Goal: Information Seeking & Learning: Find specific fact

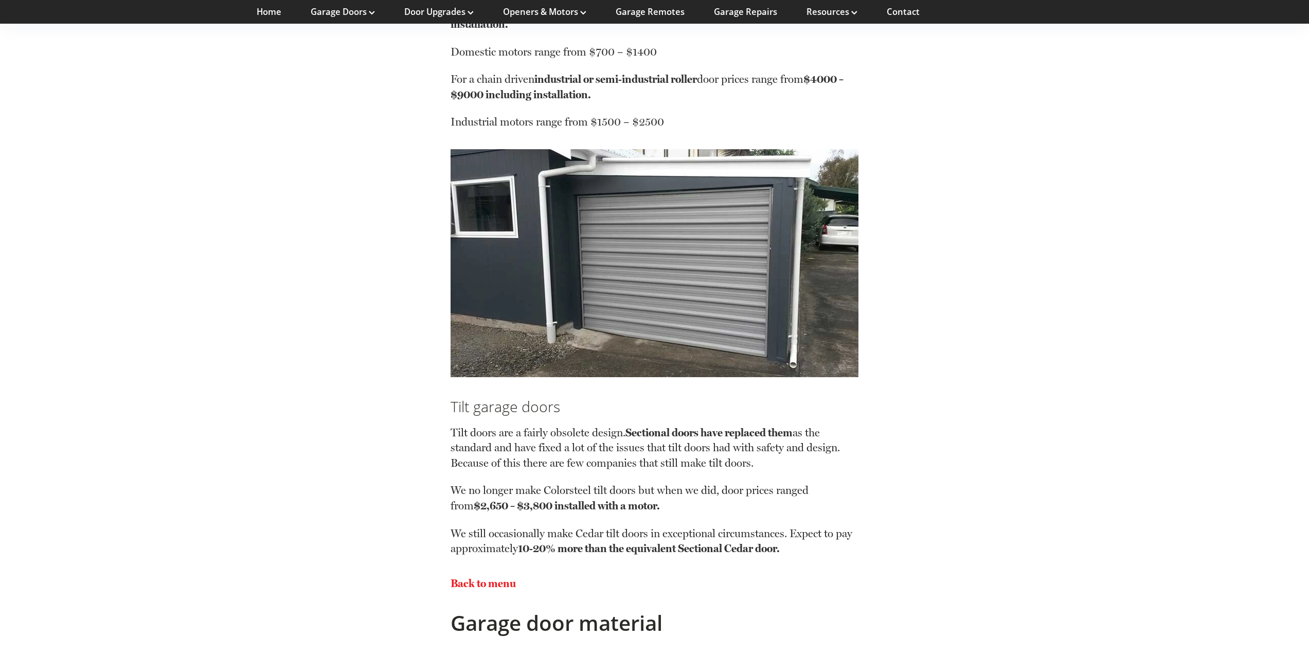
scroll to position [2262, 0]
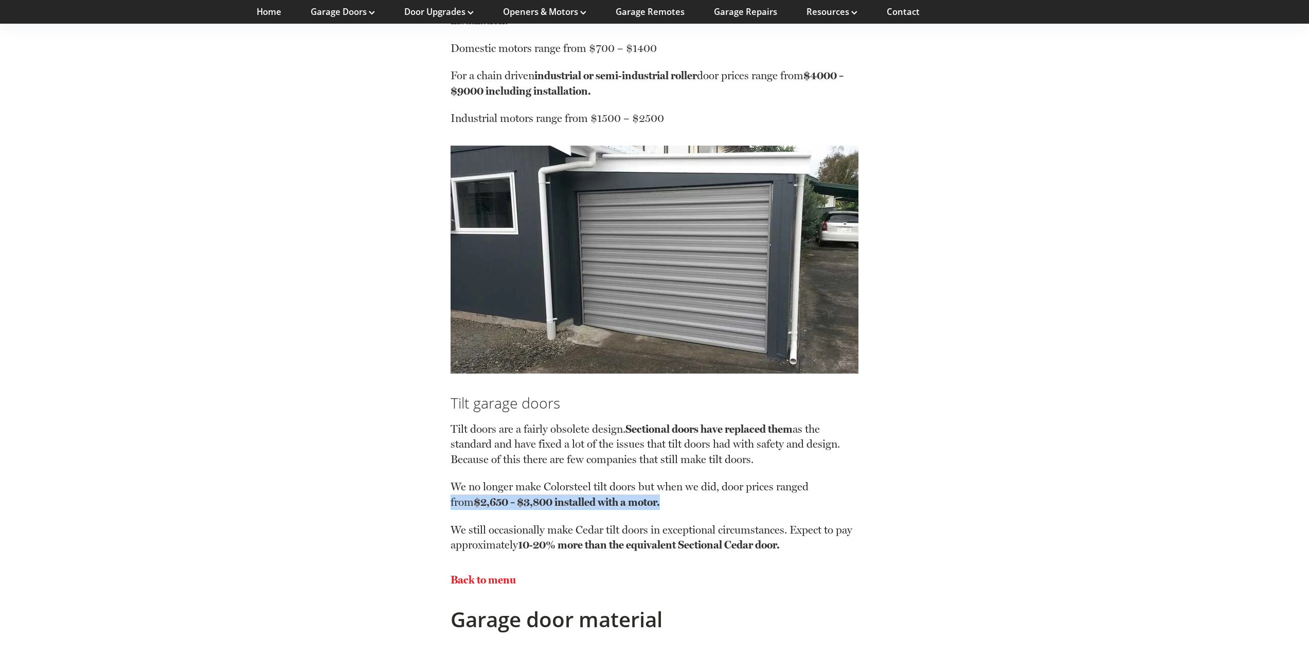
drag, startPoint x: 673, startPoint y: 502, endPoint x: 437, endPoint y: 496, distance: 236.6
click at [677, 582] on p "Back to menu" at bounding box center [654, 579] width 408 height 15
drag, startPoint x: 683, startPoint y: 495, endPoint x: 577, endPoint y: 512, distance: 107.3
click at [566, 504] on p "We no longer make Colorsteel tilt doors but when we did, door prices ranged fro…" at bounding box center [654, 500] width 408 height 43
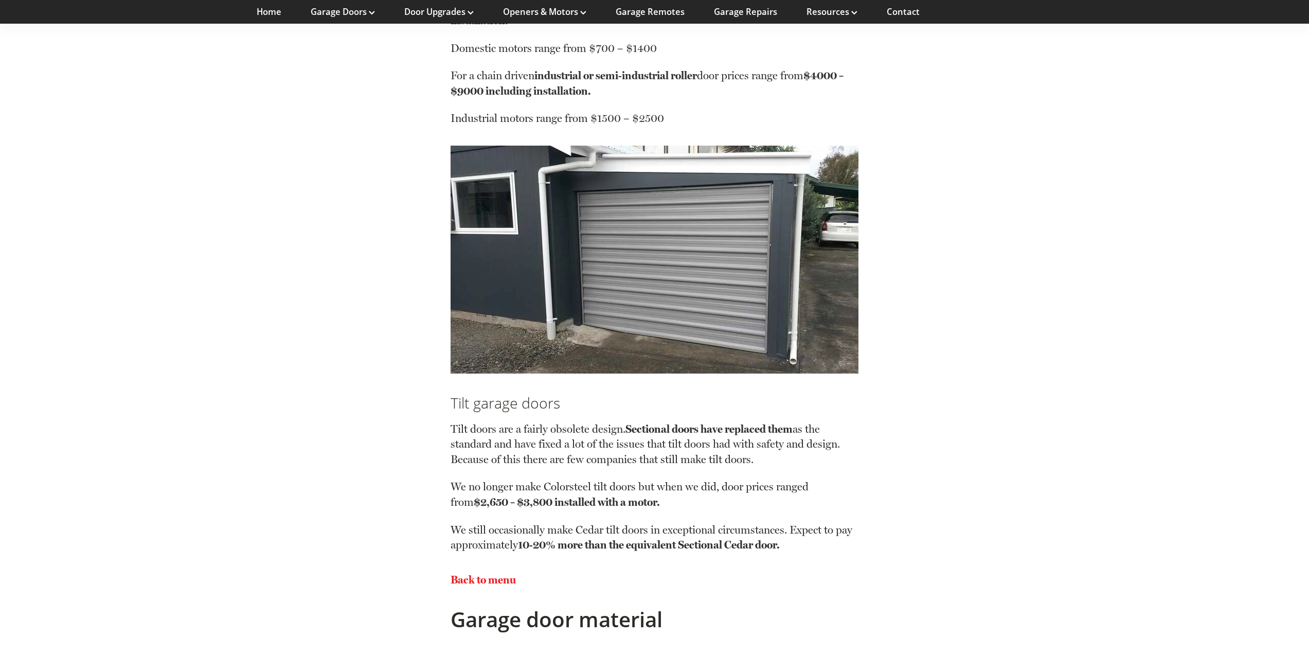
drag, startPoint x: 710, startPoint y: 587, endPoint x: 713, endPoint y: 573, distance: 13.6
click at [710, 586] on p "Back to menu" at bounding box center [654, 579] width 408 height 15
drag, startPoint x: 760, startPoint y: 479, endPoint x: 859, endPoint y: 498, distance: 99.9
click at [829, 588] on div "Back to menu" at bounding box center [654, 579] width 408 height 35
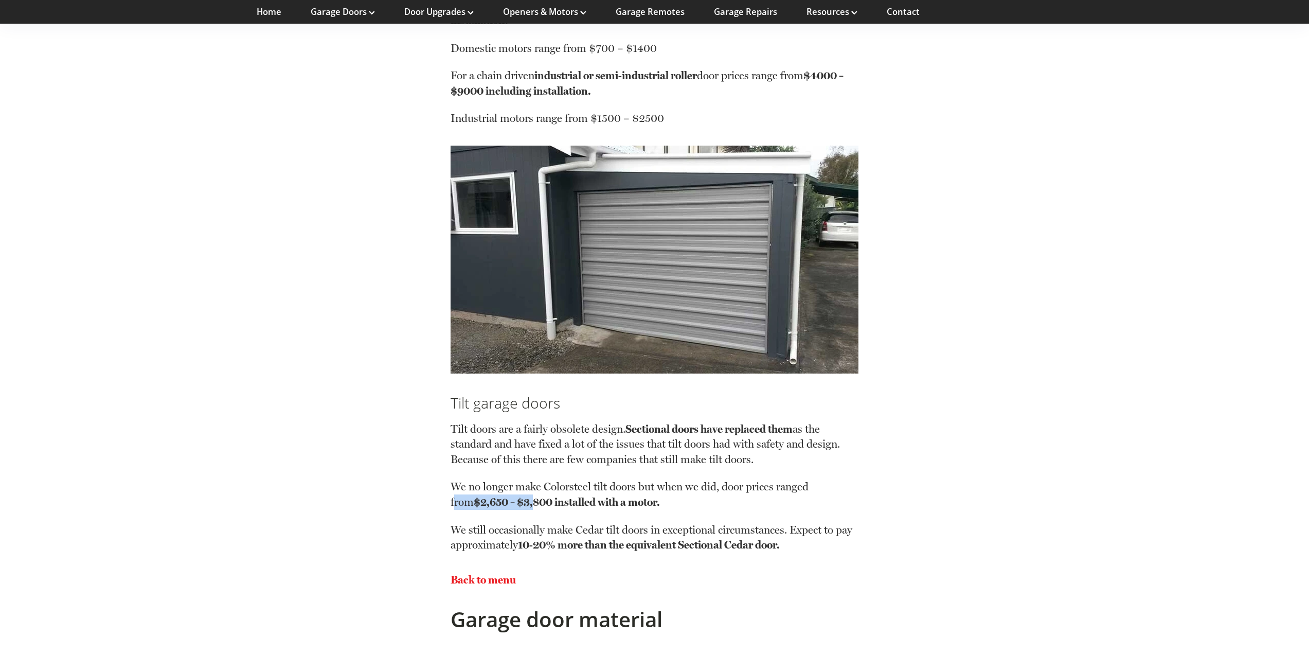
drag, startPoint x: 466, startPoint y: 508, endPoint x: 573, endPoint y: 583, distance: 130.4
click at [539, 506] on p "We no longer make Colorsteel tilt doors but when we did, door prices ranged fro…" at bounding box center [654, 500] width 408 height 43
click at [592, 597] on div "Garage door material" at bounding box center [654, 619] width 408 height 44
drag, startPoint x: 495, startPoint y: 505, endPoint x: 612, endPoint y: 564, distance: 130.8
click at [602, 502] on strong "$2,650 – $3,800 installed with a motor." at bounding box center [567, 501] width 186 height 13
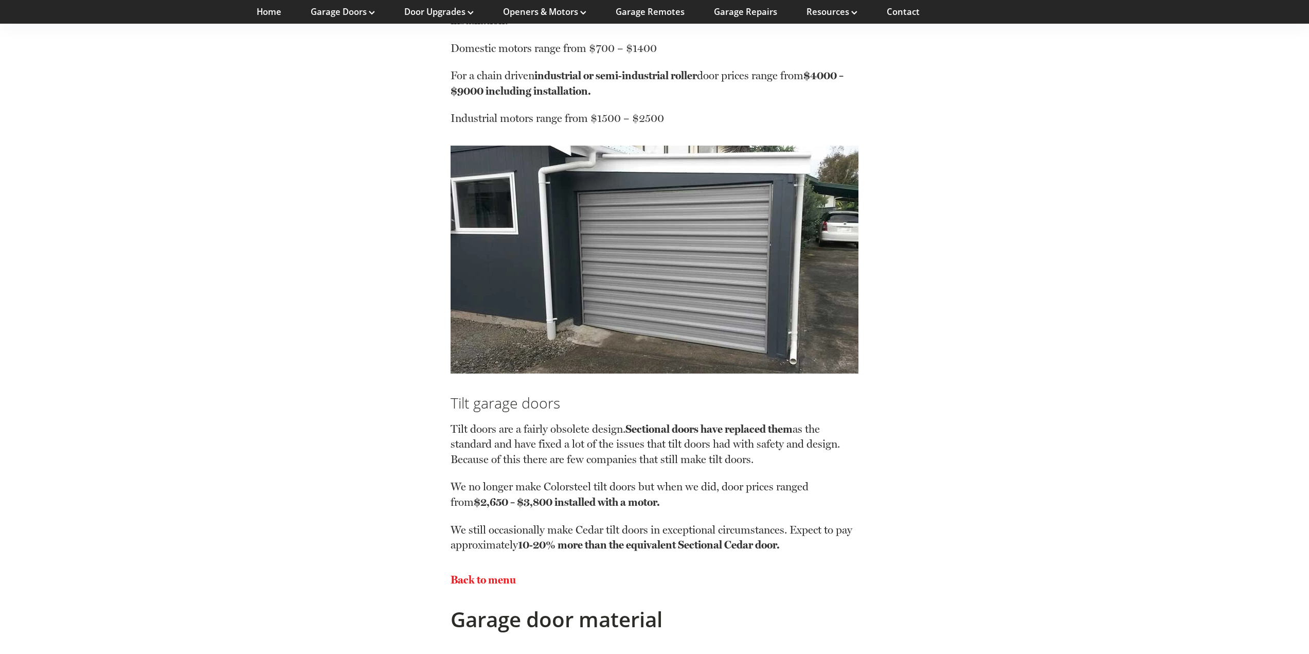
drag, startPoint x: 625, startPoint y: 589, endPoint x: 565, endPoint y: 546, distance: 74.2
click at [624, 589] on div "Back to menu" at bounding box center [654, 579] width 408 height 35
drag, startPoint x: 522, startPoint y: 502, endPoint x: 600, endPoint y: 496, distance: 77.9
click at [600, 496] on strong "$2,650 – $3,800 installed with a motor." at bounding box center [567, 501] width 186 height 13
click at [620, 578] on p "Back to menu" at bounding box center [654, 579] width 408 height 15
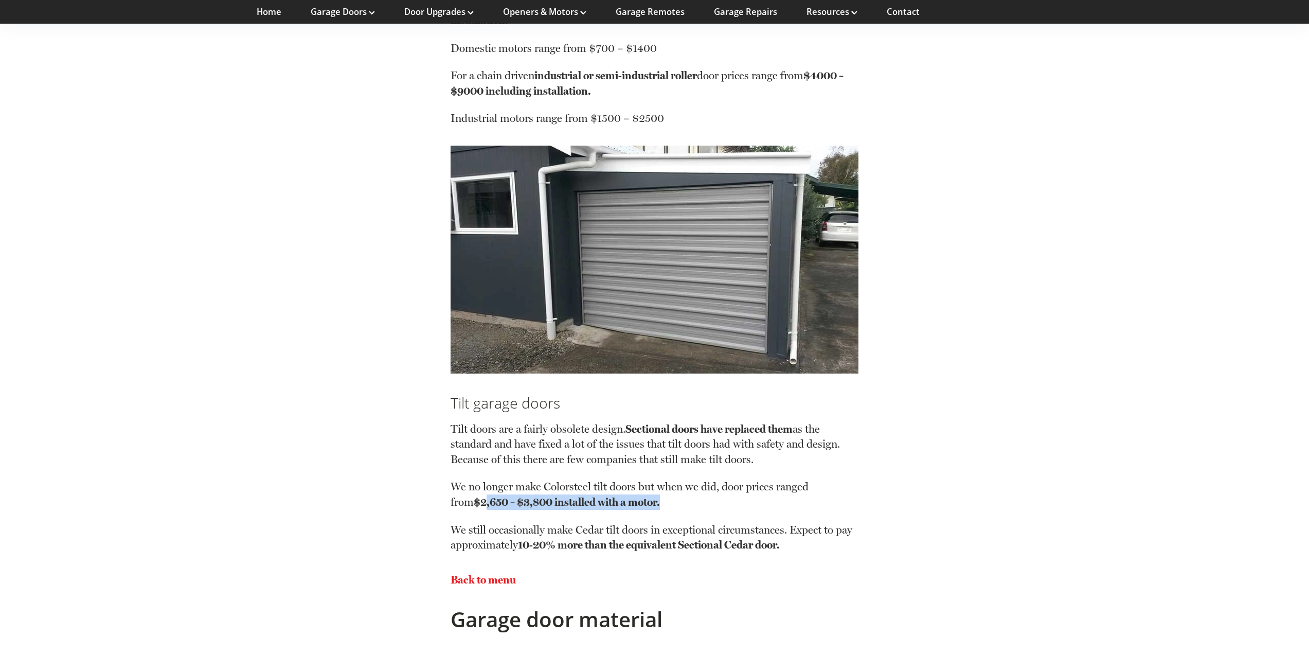
drag, startPoint x: 682, startPoint y: 504, endPoint x: 491, endPoint y: 495, distance: 191.5
click at [491, 495] on p "We no longer make Colorsteel tilt doors but when we did, door prices ranged fro…" at bounding box center [654, 500] width 408 height 43
drag, startPoint x: 586, startPoint y: 563, endPoint x: 635, endPoint y: 522, distance: 63.5
drag, startPoint x: 647, startPoint y: 497, endPoint x: 473, endPoint y: 495, distance: 173.8
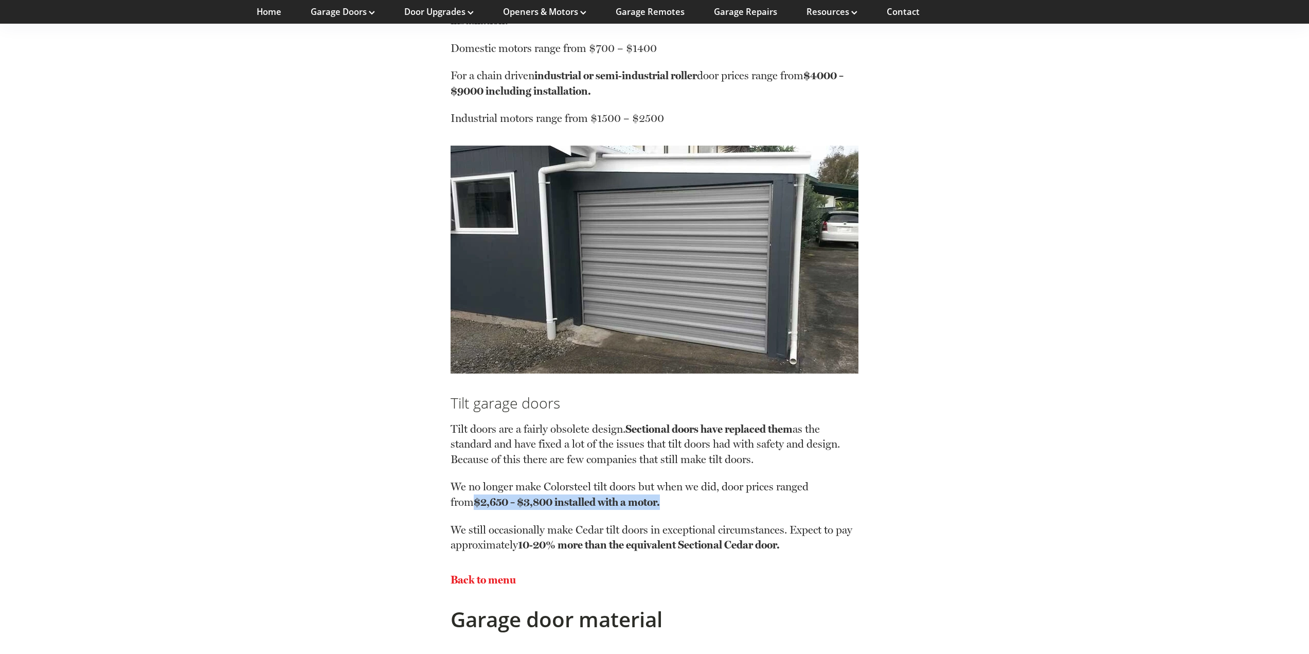
click at [473, 495] on p "We no longer make Colorsteel tilt doors but when we did, door prices ranged fro…" at bounding box center [654, 500] width 408 height 43
drag, startPoint x: 625, startPoint y: 594, endPoint x: 632, endPoint y: 570, distance: 24.9
click at [624, 594] on div "Back to menu" at bounding box center [654, 579] width 408 height 35
drag, startPoint x: 629, startPoint y: 502, endPoint x: 404, endPoint y: 485, distance: 226.4
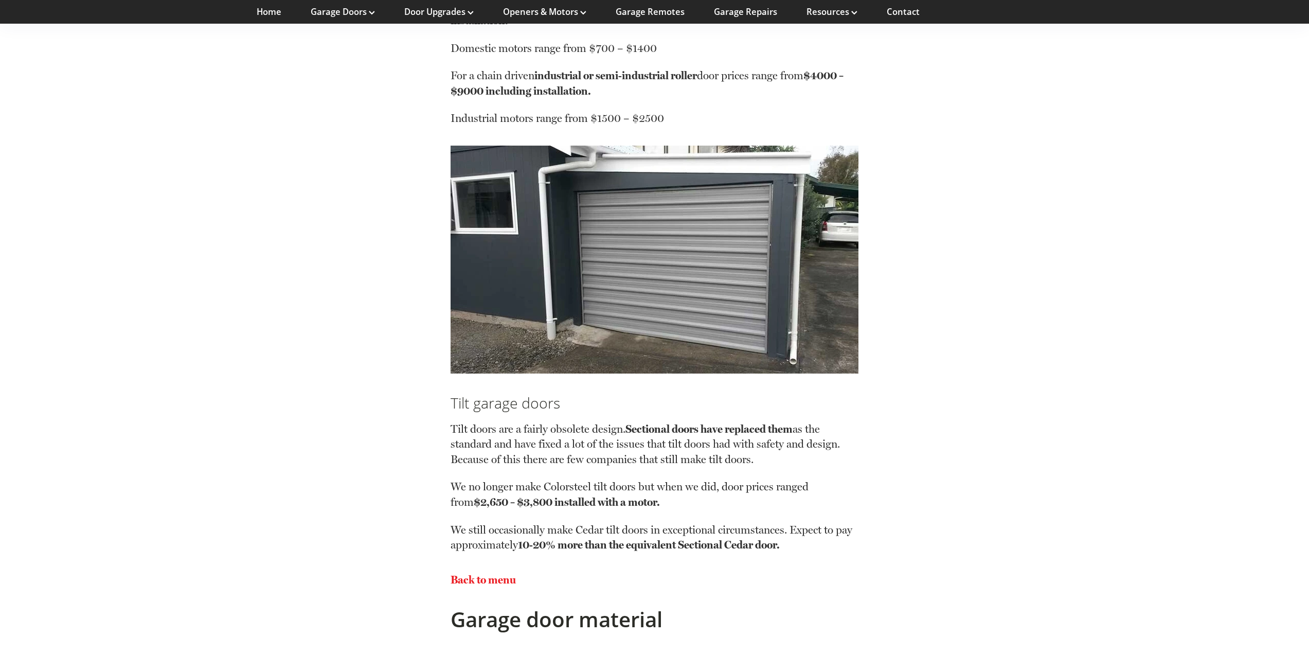
click at [612, 588] on div "Back to menu" at bounding box center [654, 579] width 408 height 35
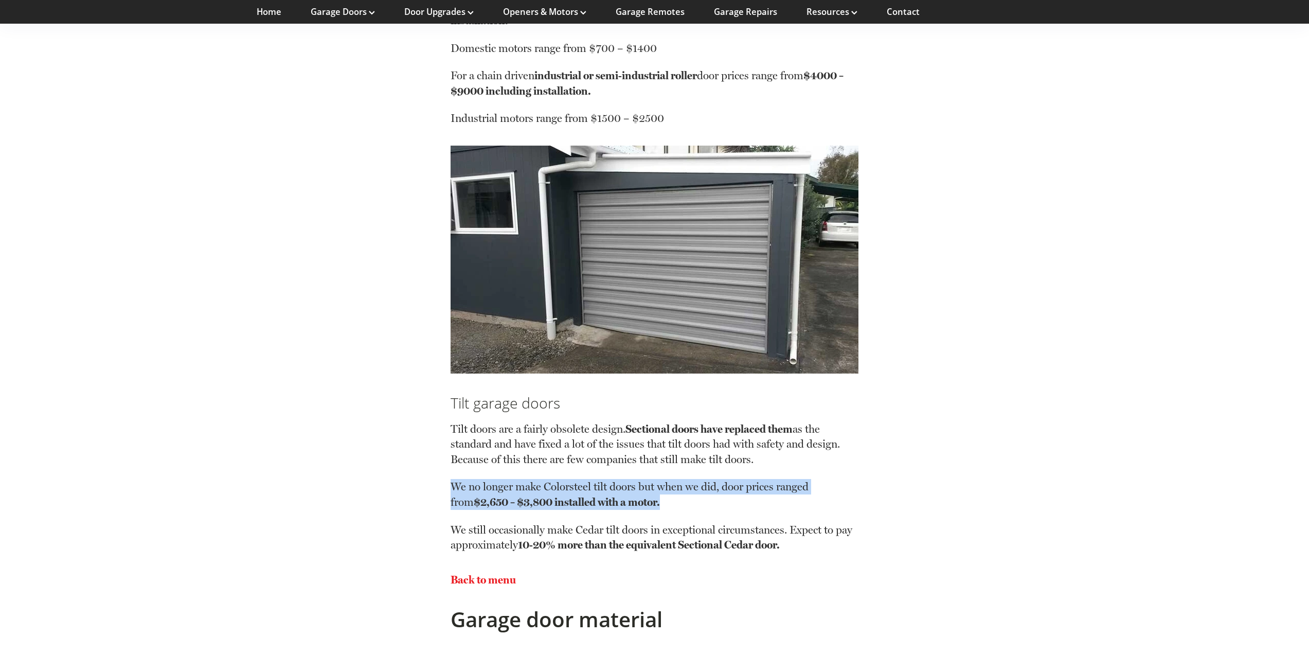
drag, startPoint x: 621, startPoint y: 496, endPoint x: 429, endPoint y: 497, distance: 191.8
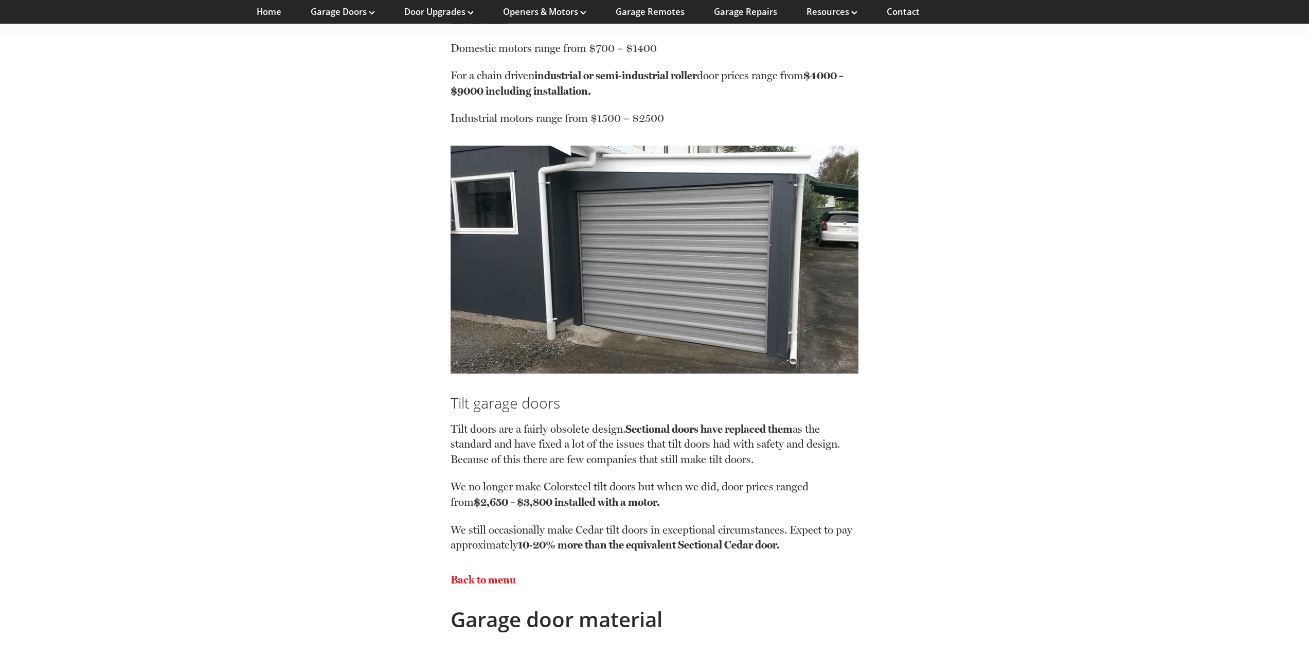
click at [613, 595] on div "Back to menu" at bounding box center [654, 579] width 408 height 35
drag, startPoint x: 560, startPoint y: 498, endPoint x: 478, endPoint y: 486, distance: 83.0
click at [478, 486] on p "We no longer make Colorsteel tilt doors but when we did, door prices ranged fro…" at bounding box center [654, 500] width 408 height 43
click at [612, 588] on div "Back to menu" at bounding box center [654, 579] width 408 height 35
drag, startPoint x: 600, startPoint y: 415, endPoint x: 429, endPoint y: 425, distance: 171.0
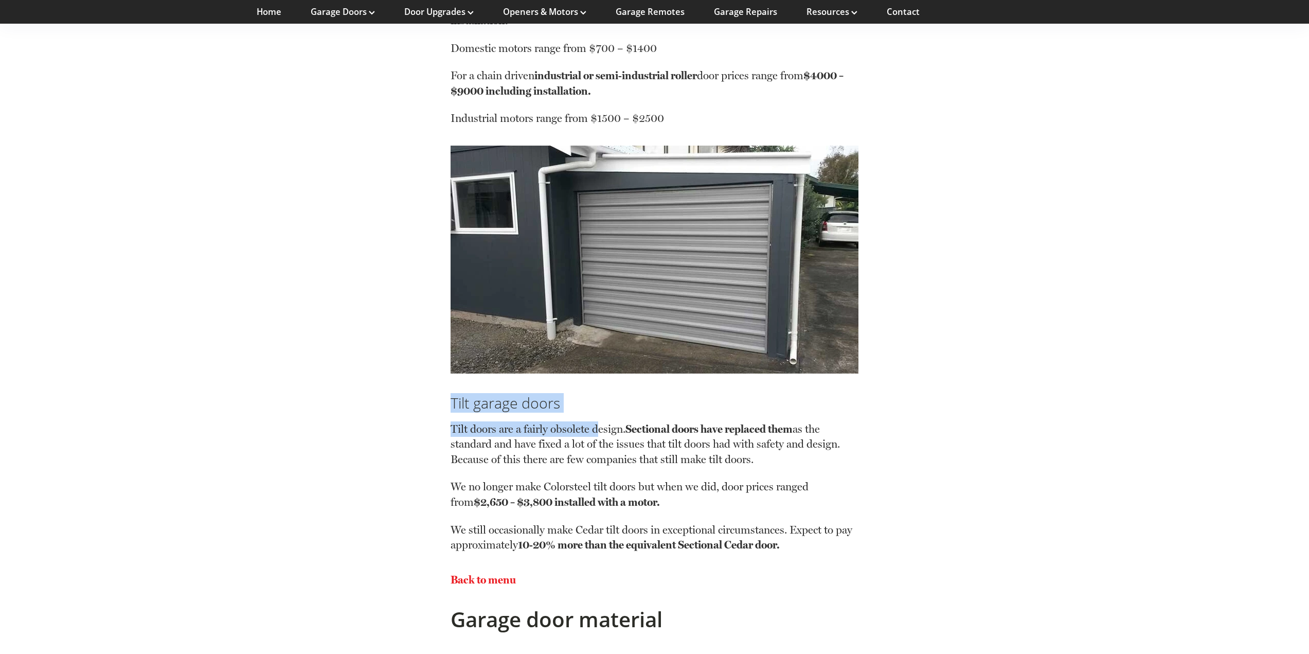
click at [712, 593] on div "Back to menu" at bounding box center [654, 579] width 408 height 35
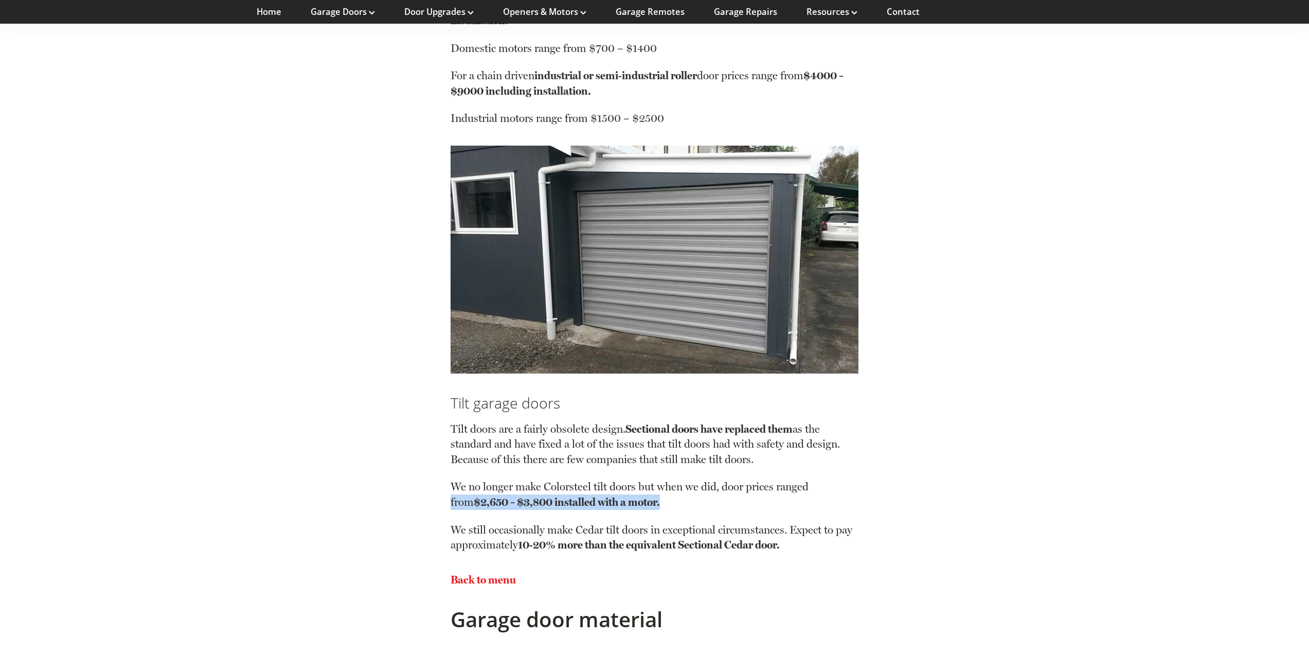
drag, startPoint x: 434, startPoint y: 502, endPoint x: 674, endPoint y: 501, distance: 240.1
drag, startPoint x: 736, startPoint y: 613, endPoint x: 694, endPoint y: 580, distance: 53.1
click at [732, 613] on h2 "Garage door material" at bounding box center [654, 619] width 408 height 25
drag, startPoint x: 724, startPoint y: 515, endPoint x: 443, endPoint y: 485, distance: 282.4
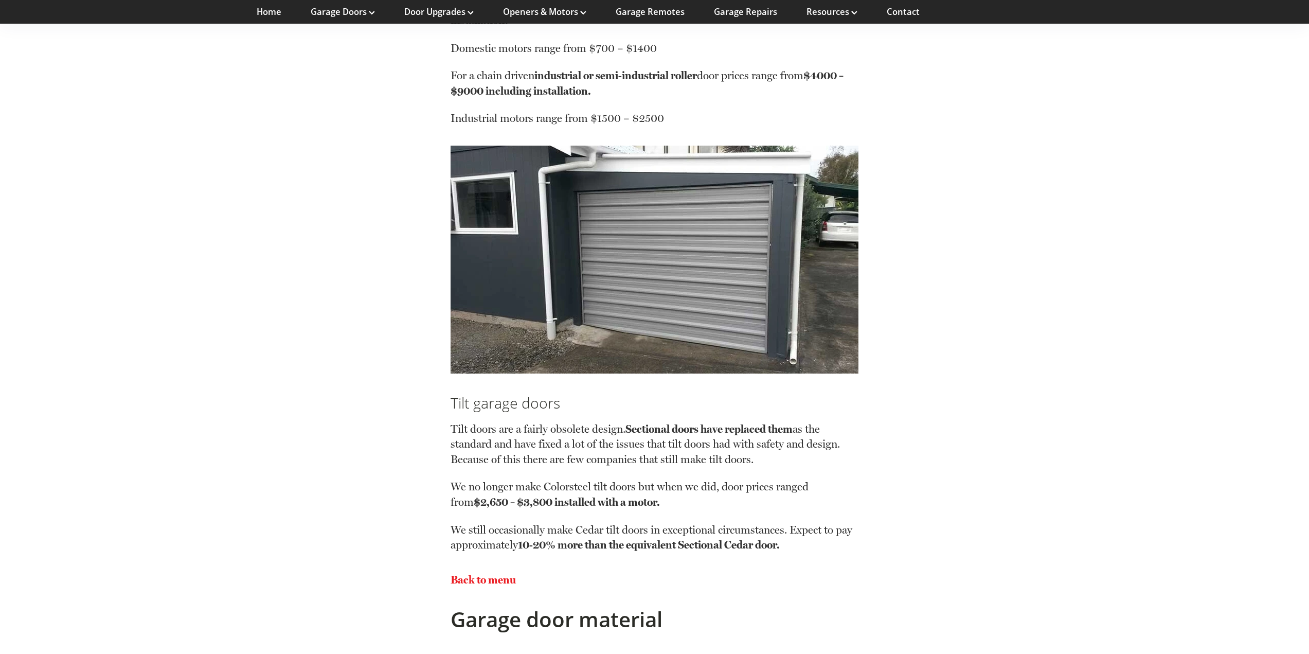
drag, startPoint x: 582, startPoint y: 581, endPoint x: 598, endPoint y: 548, distance: 36.1
click at [582, 581] on p "Back to menu" at bounding box center [654, 579] width 408 height 15
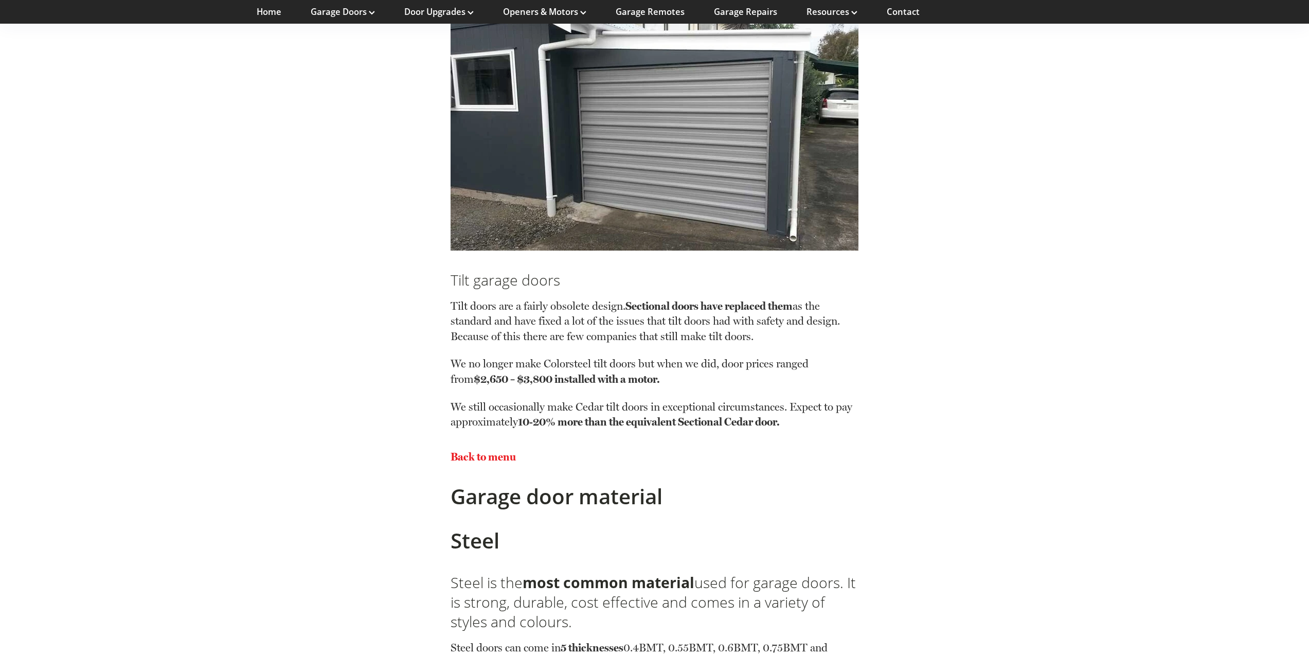
scroll to position [2365, 0]
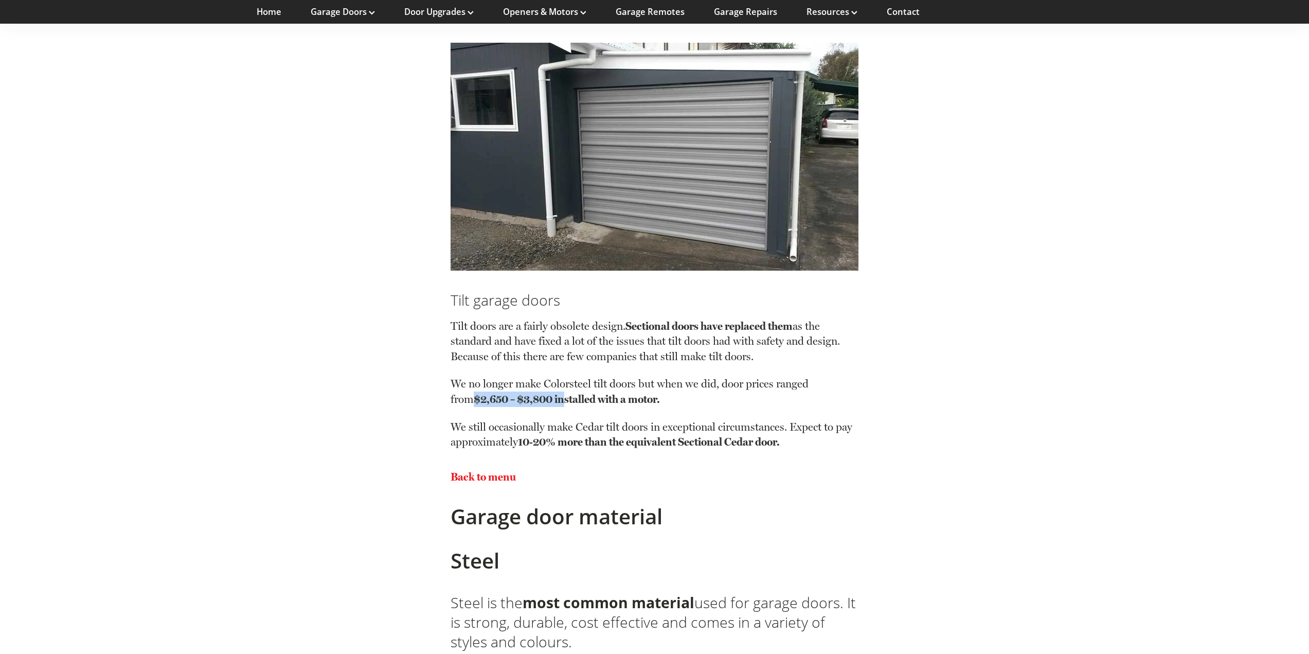
drag, startPoint x: 477, startPoint y: 398, endPoint x: 573, endPoint y: 404, distance: 96.9
click at [571, 403] on strong "$2,650 – $3,800 installed with a motor." at bounding box center [567, 398] width 186 height 13
click at [638, 481] on p "Back to menu" at bounding box center [654, 476] width 408 height 15
drag, startPoint x: 582, startPoint y: 392, endPoint x: 503, endPoint y: 389, distance: 78.7
click at [503, 389] on p "We no longer make Colorsteel tilt doors but when we did, door prices ranged fro…" at bounding box center [654, 397] width 408 height 43
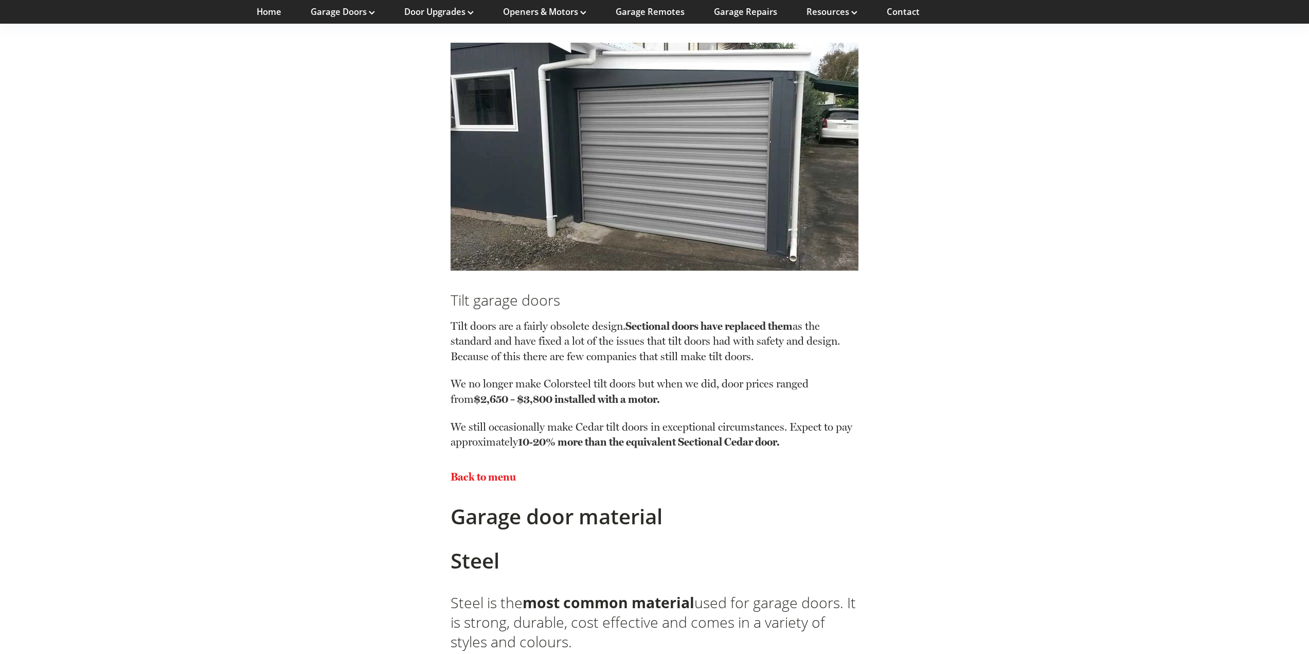
click at [608, 473] on p "Back to menu" at bounding box center [654, 476] width 408 height 15
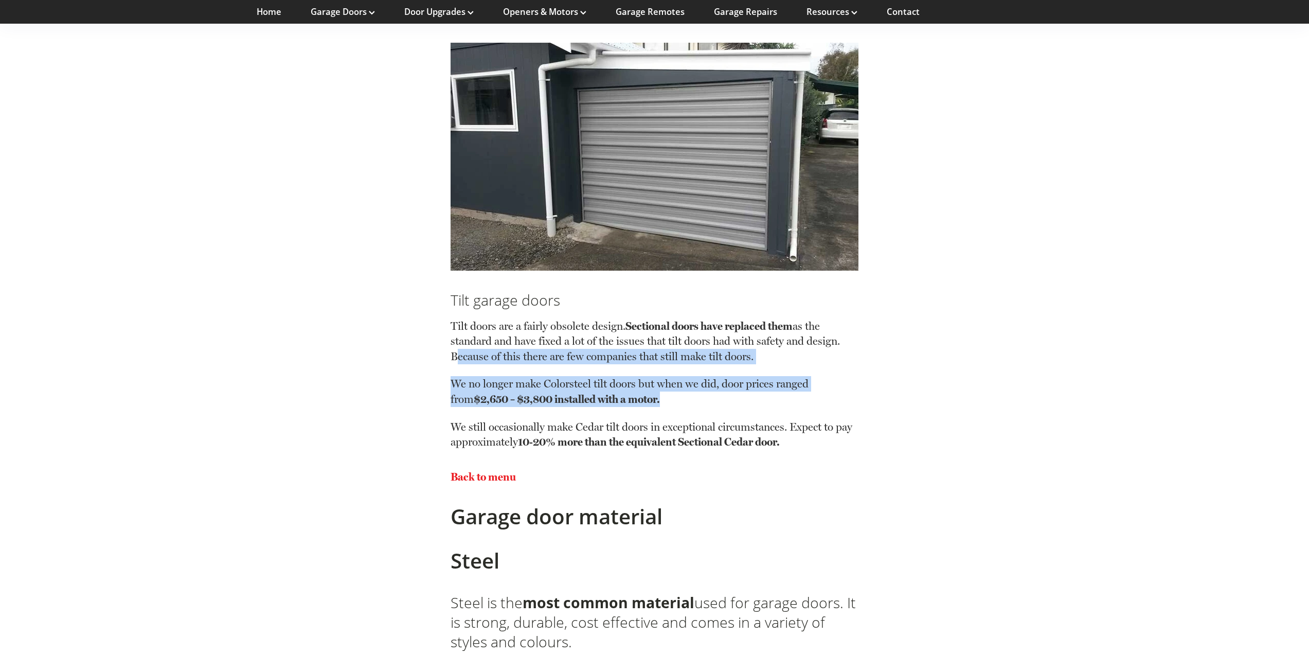
drag, startPoint x: 706, startPoint y: 400, endPoint x: 457, endPoint y: 389, distance: 249.6
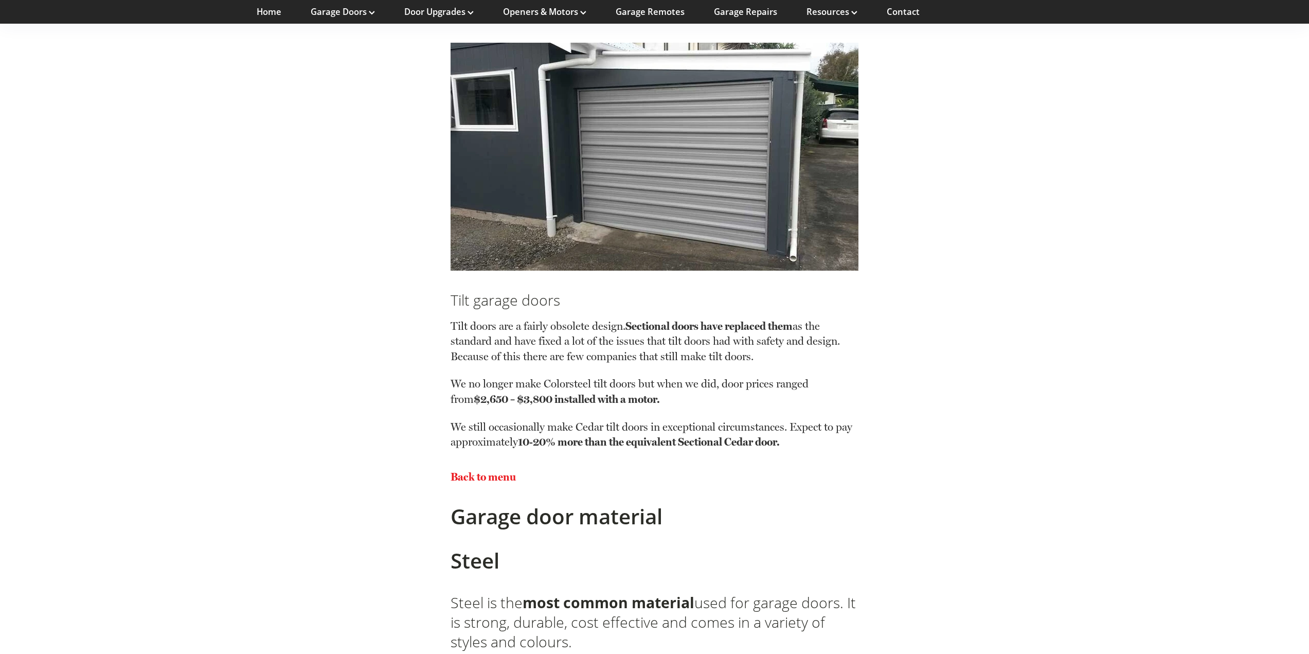
click at [646, 480] on p "Back to menu" at bounding box center [654, 476] width 408 height 15
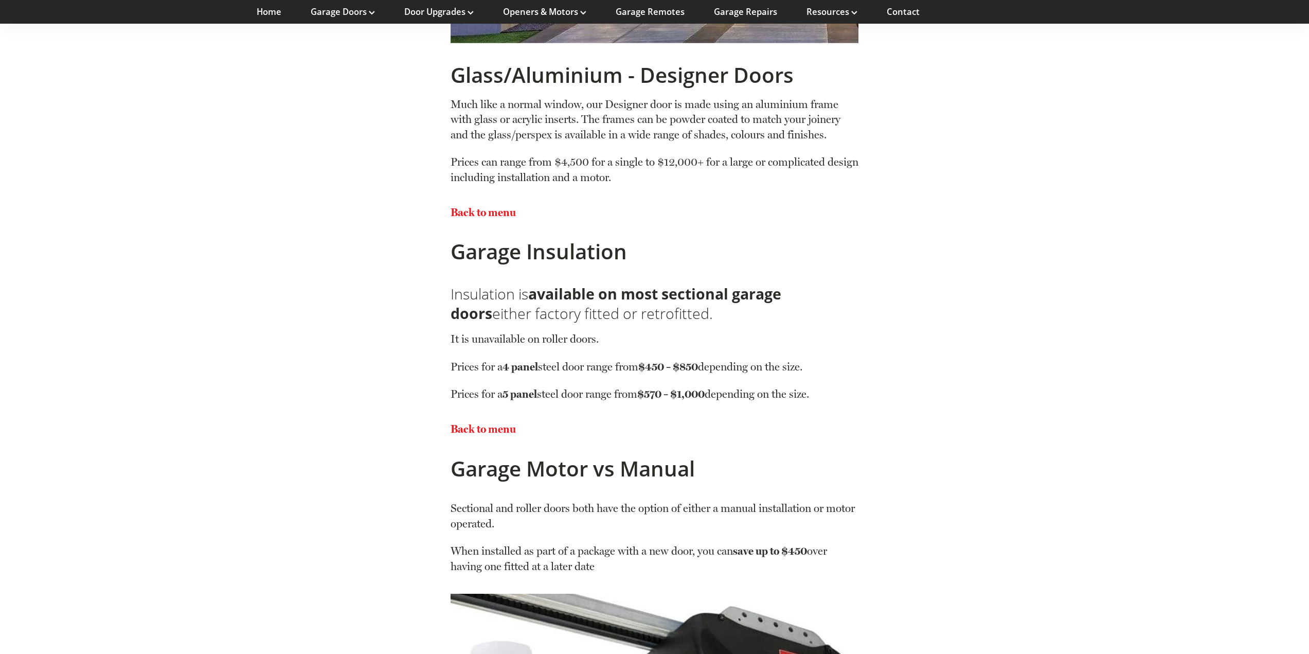
scroll to position [4576, 0]
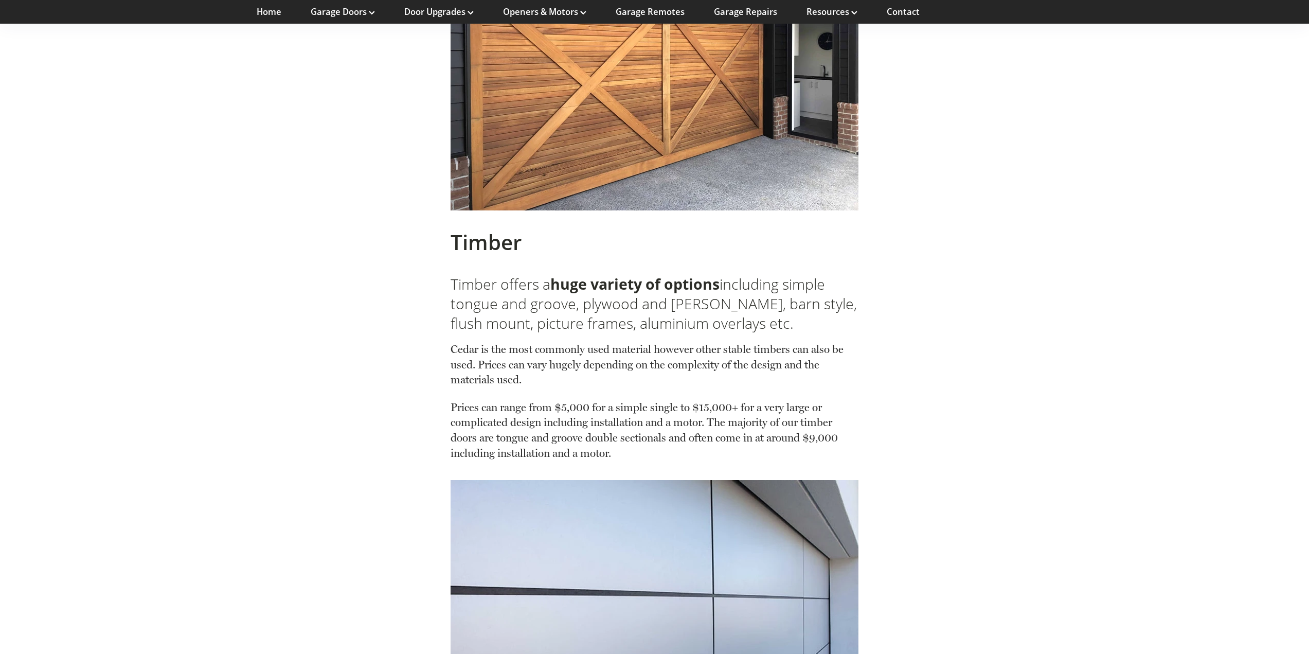
click at [716, 546] on img at bounding box center [654, 611] width 408 height 262
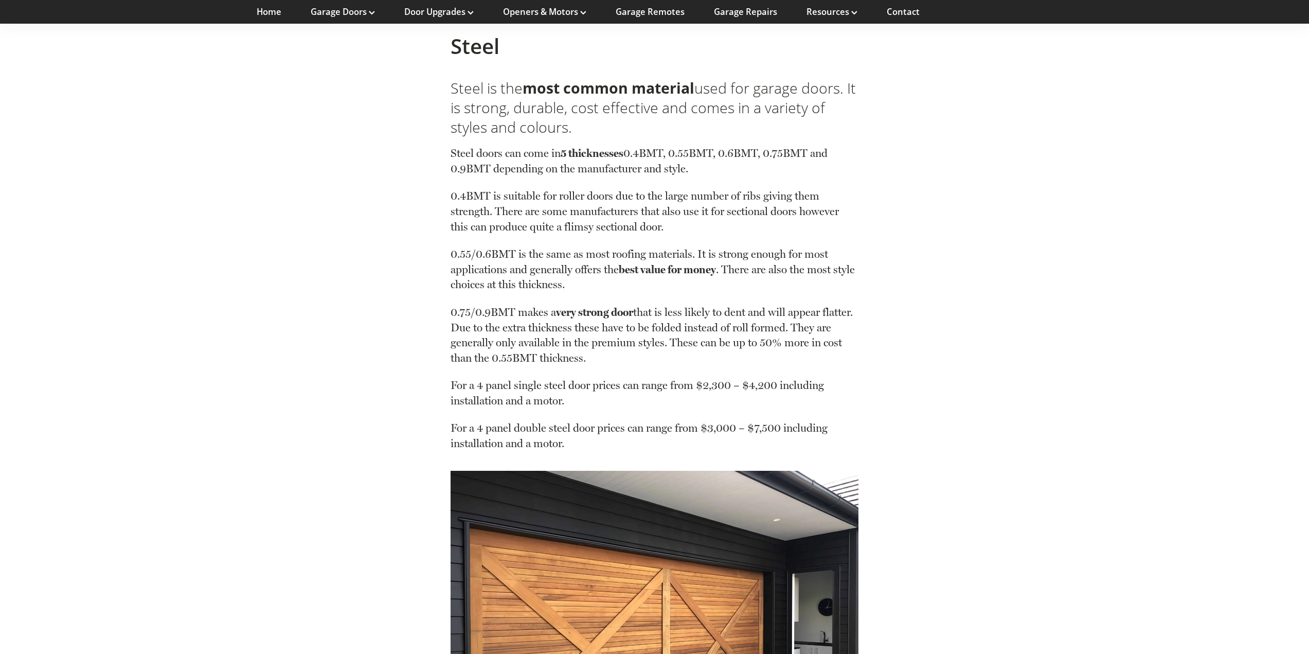
click at [705, 468] on div at bounding box center [654, 623] width 408 height 325
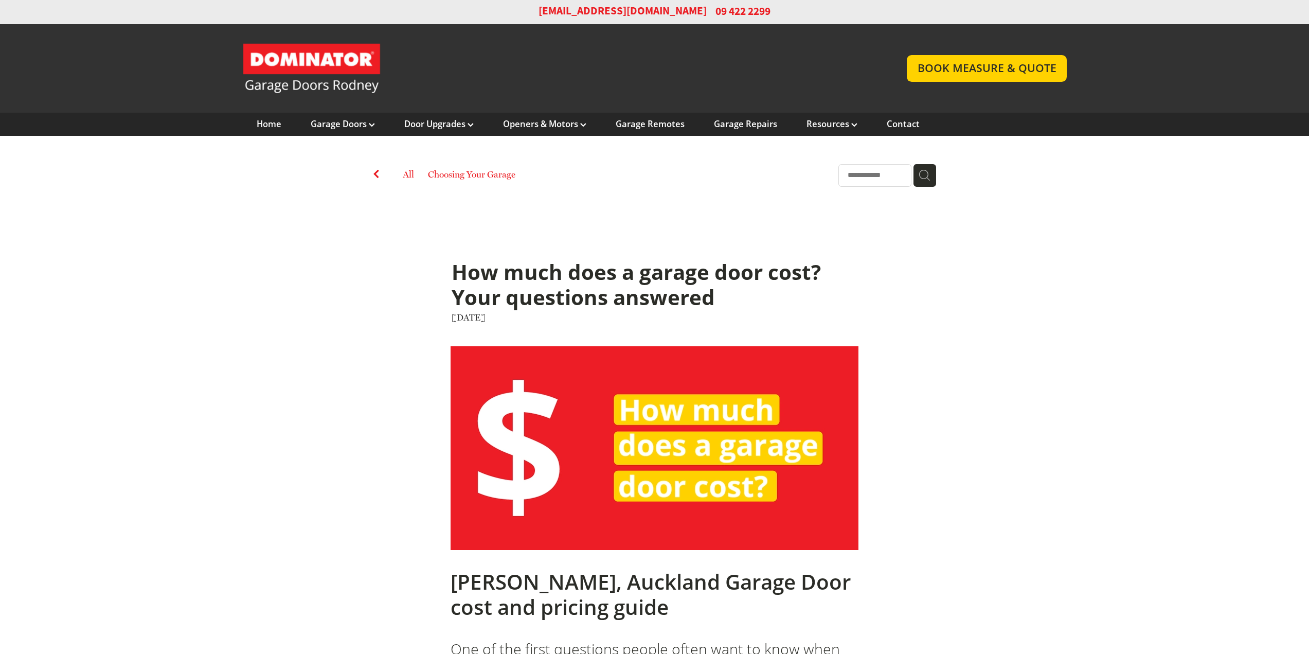
scroll to position [0, 0]
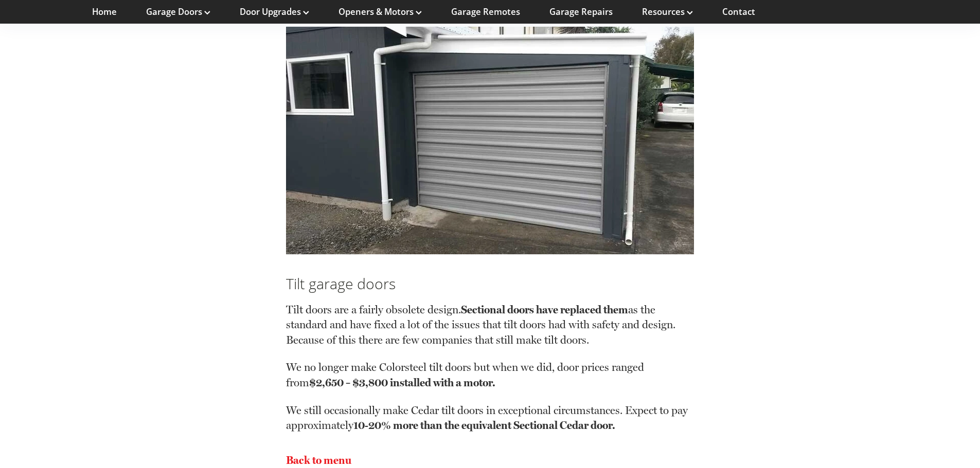
scroll to position [2571, 0]
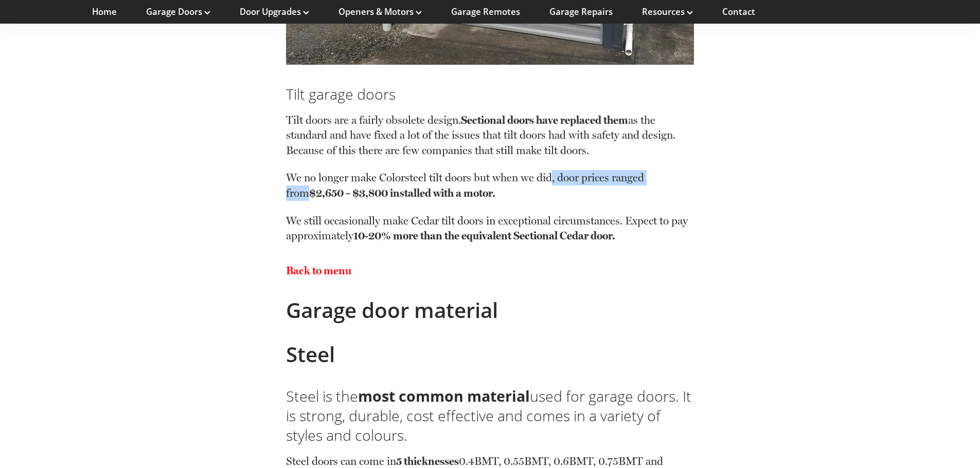
drag, startPoint x: 310, startPoint y: 195, endPoint x: 551, endPoint y: 184, distance: 241.4
click at [551, 184] on p "We no longer make Colorsteel tilt doors but when we did, door prices ranged fro…" at bounding box center [490, 191] width 408 height 43
click at [569, 273] on p "Back to menu" at bounding box center [490, 270] width 408 height 15
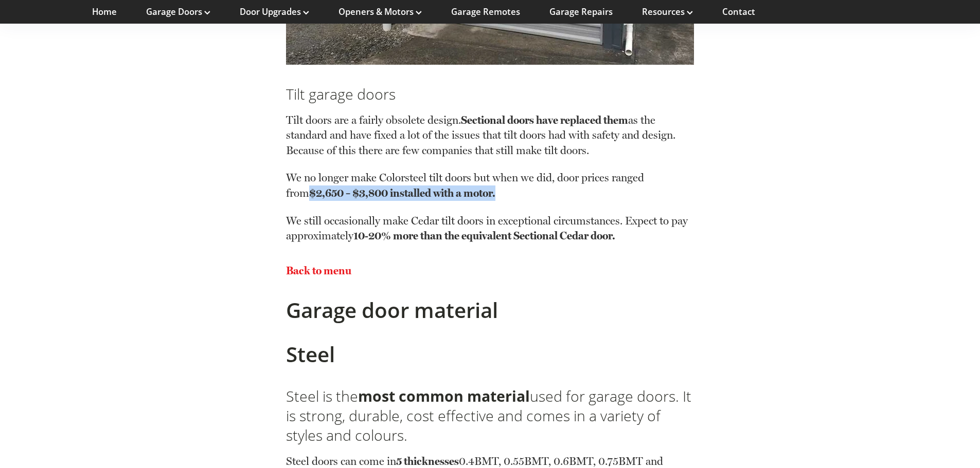
drag, startPoint x: 522, startPoint y: 199, endPoint x: 306, endPoint y: 200, distance: 216.0
click at [306, 200] on p "We no longer make Colorsteel tilt doors but when we did, door prices ranged fro…" at bounding box center [490, 191] width 408 height 43
click at [467, 281] on div "Back to menu" at bounding box center [490, 270] width 408 height 35
drag, startPoint x: 548, startPoint y: 202, endPoint x: 315, endPoint y: 218, distance: 233.4
click at [315, 218] on div "Tilt doors are a fairly obsolete design. Sectional doors have replaced them as …" at bounding box center [490, 174] width 408 height 140
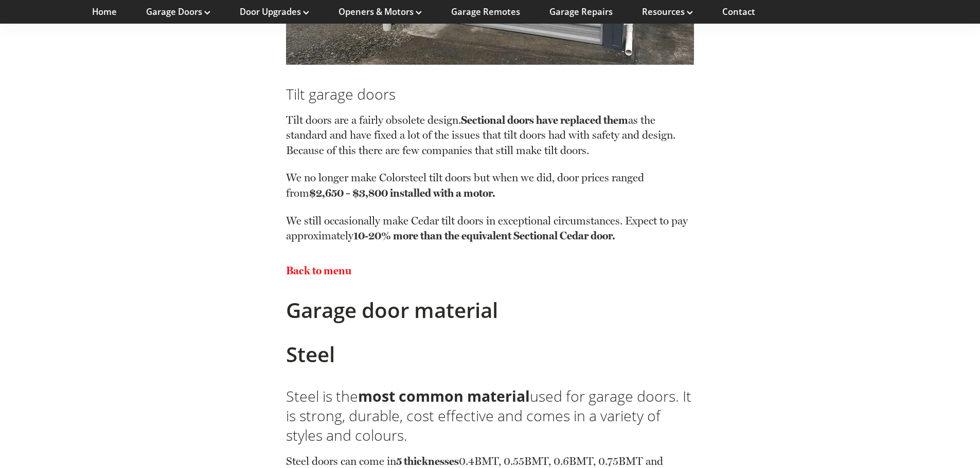
click at [546, 262] on div "Back to menu" at bounding box center [490, 270] width 408 height 35
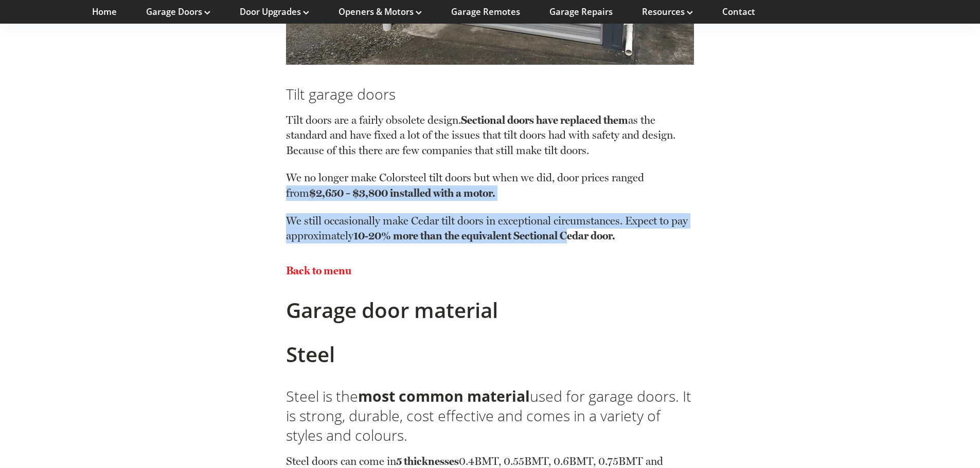
drag, startPoint x: 262, startPoint y: 210, endPoint x: 566, endPoint y: 264, distance: 308.6
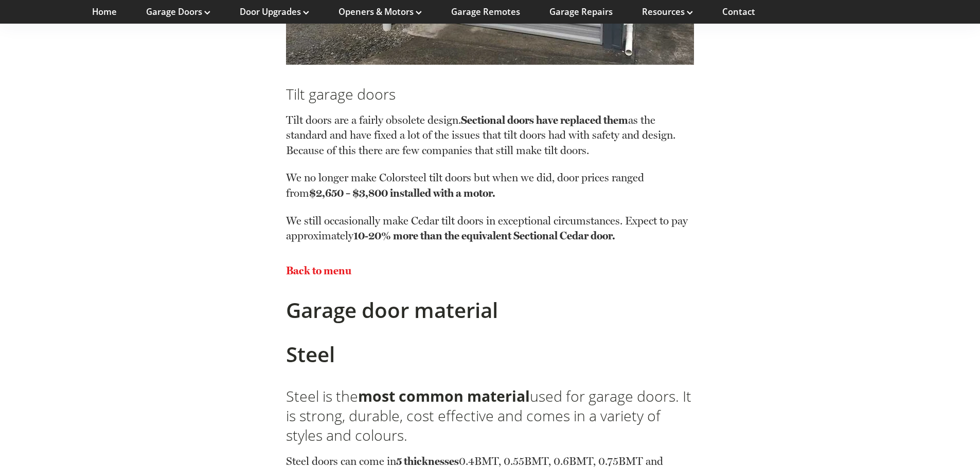
click at [560, 269] on p "Back to menu" at bounding box center [490, 270] width 408 height 15
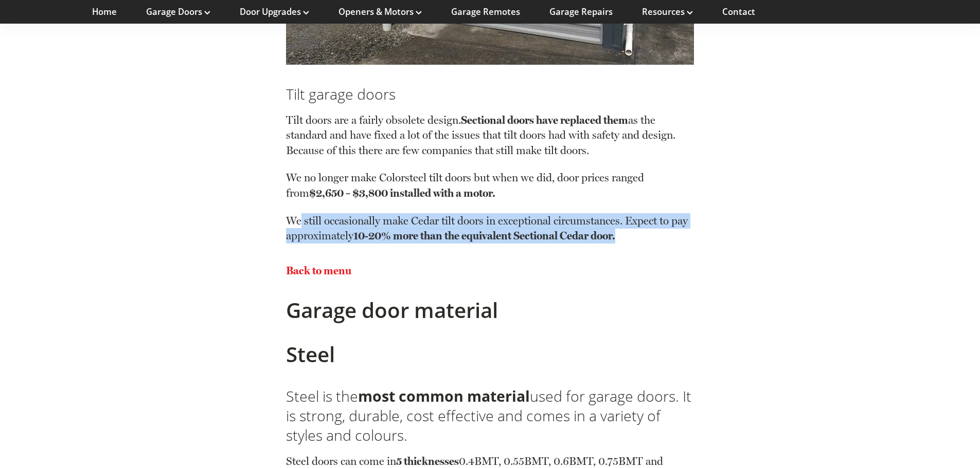
drag, startPoint x: 685, startPoint y: 250, endPoint x: 305, endPoint y: 228, distance: 380.6
click at [300, 225] on div "Tilt garage doors Tilt doors are a fairly obsolete design. Sectional doors have…" at bounding box center [490, 164] width 408 height 179
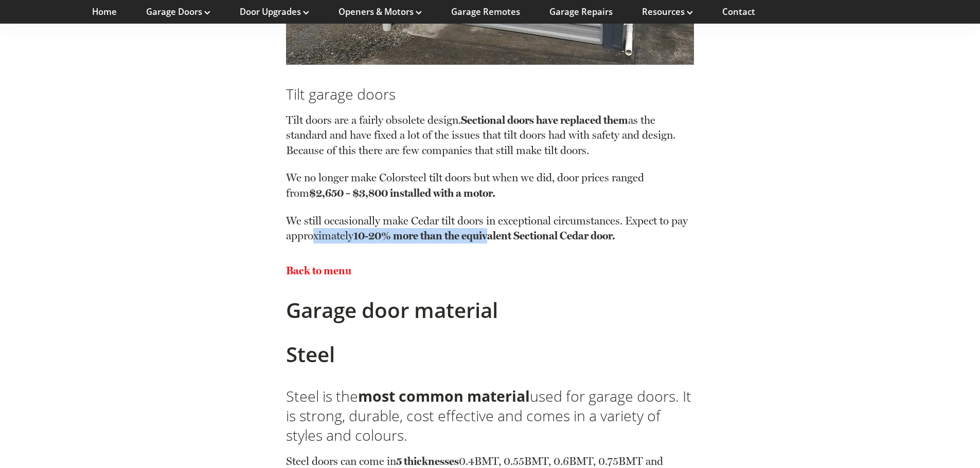
drag, startPoint x: 314, startPoint y: 243, endPoint x: 505, endPoint y: 275, distance: 194.0
click at [497, 243] on p "We still occasionally make Cedar tilt doors in exceptional circumstances. Expec…" at bounding box center [490, 228] width 408 height 30
click at [514, 292] on div "Garage door material" at bounding box center [490, 310] width 408 height 44
drag, startPoint x: 682, startPoint y: 223, endPoint x: 673, endPoint y: 258, distance: 36.5
click at [683, 223] on p "We still occasionally make Cedar tilt doors in exceptional circumstances. Expec…" at bounding box center [490, 228] width 408 height 30
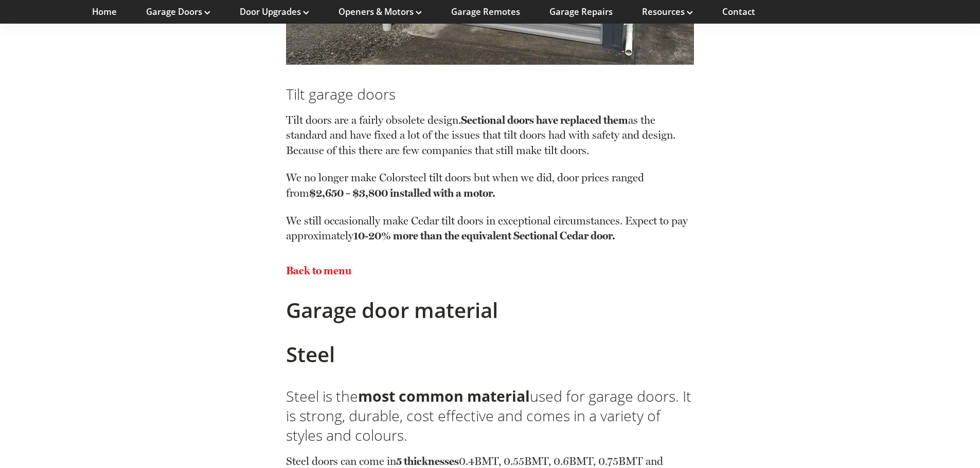
click at [575, 305] on h2 "Garage door material" at bounding box center [490, 310] width 408 height 25
drag, startPoint x: 327, startPoint y: 243, endPoint x: 414, endPoint y: 244, distance: 87.4
click at [409, 237] on div "Tilt garage doors Tilt doors are a fairly obsolete design. Sectional doors have…" at bounding box center [490, 164] width 408 height 179
click at [421, 274] on p "Back to menu" at bounding box center [490, 270] width 408 height 15
drag, startPoint x: 412, startPoint y: 239, endPoint x: 506, endPoint y: 271, distance: 99.5
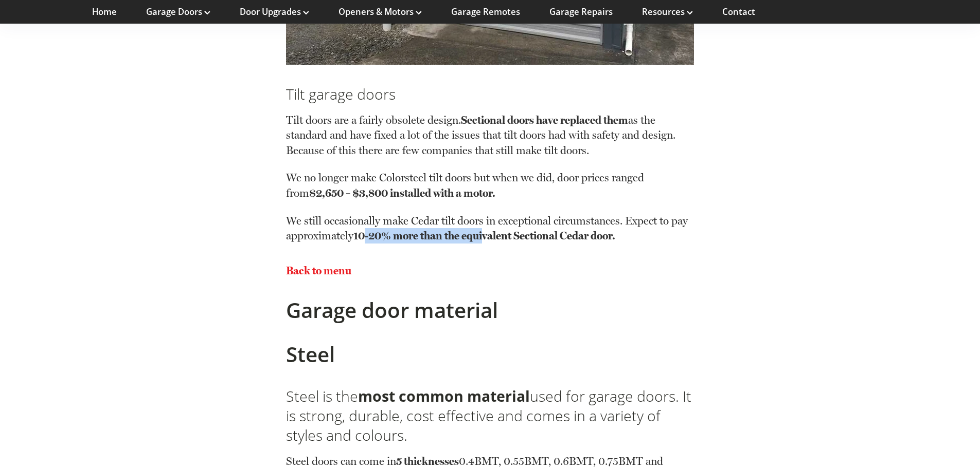
click at [490, 239] on strong "10-20% more than the equivalent Sectional Cedar door." at bounding box center [484, 235] width 262 height 13
click at [506, 271] on p "Back to menu" at bounding box center [490, 270] width 408 height 15
drag, startPoint x: 459, startPoint y: 235, endPoint x: 625, endPoint y: 257, distance: 168.1
click at [624, 241] on p "We still occasionally make Cedar tilt doors in exceptional circumstances. Expec…" at bounding box center [490, 228] width 408 height 30
click at [621, 284] on div "Back to menu" at bounding box center [490, 270] width 408 height 35
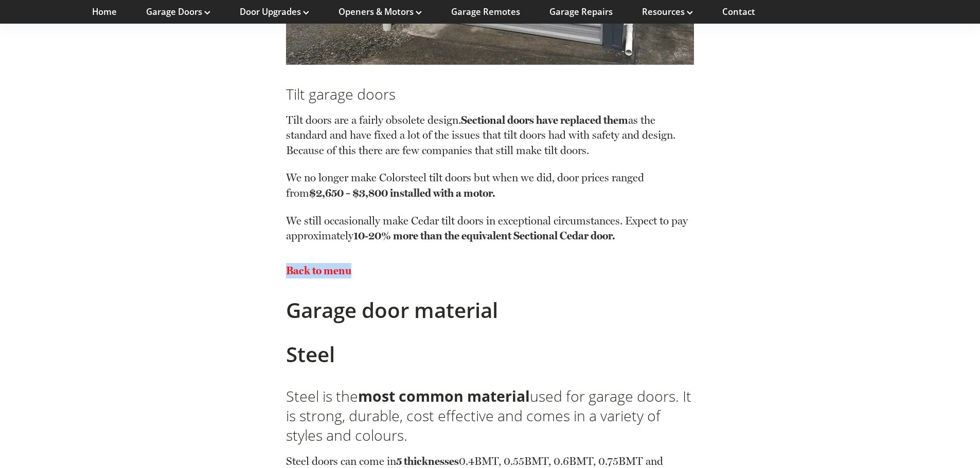
drag, startPoint x: 464, startPoint y: 250, endPoint x: 443, endPoint y: 269, distance: 28.1
click at [496, 300] on h2 "Garage door material" at bounding box center [490, 310] width 408 height 25
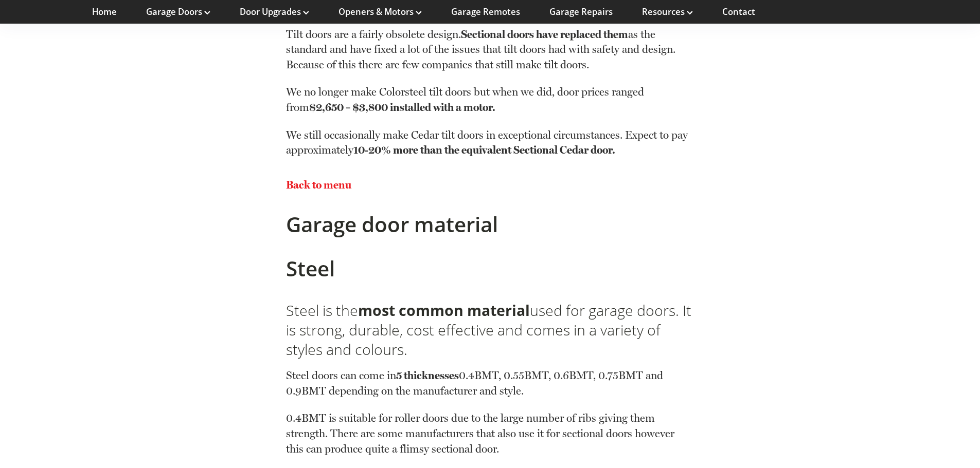
scroll to position [2674, 0]
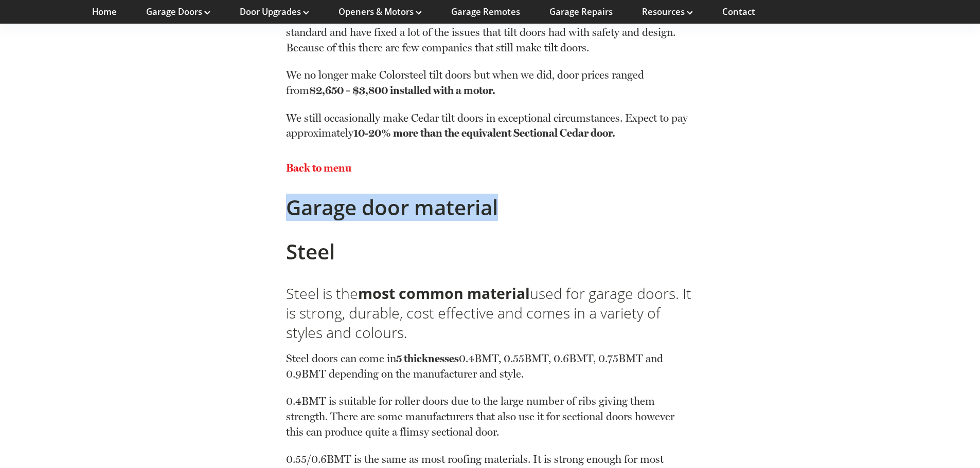
drag, startPoint x: 564, startPoint y: 212, endPoint x: 256, endPoint y: 208, distance: 308.6
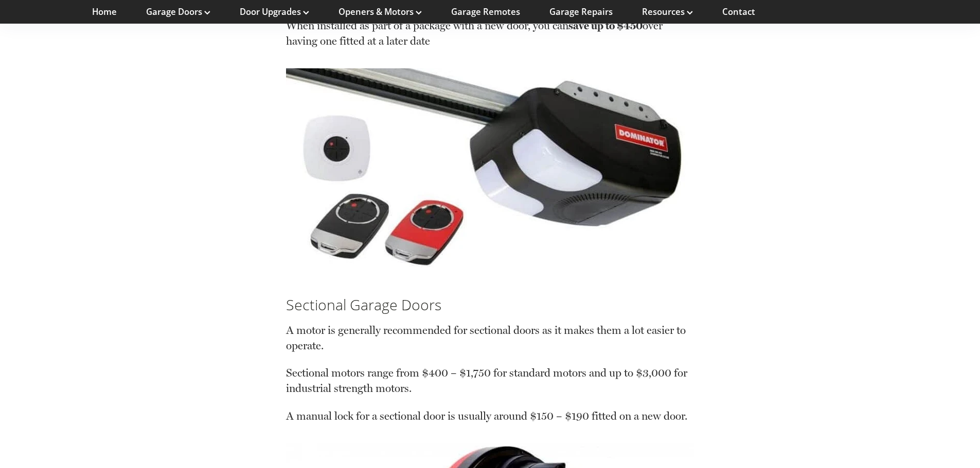
scroll to position [5091, 0]
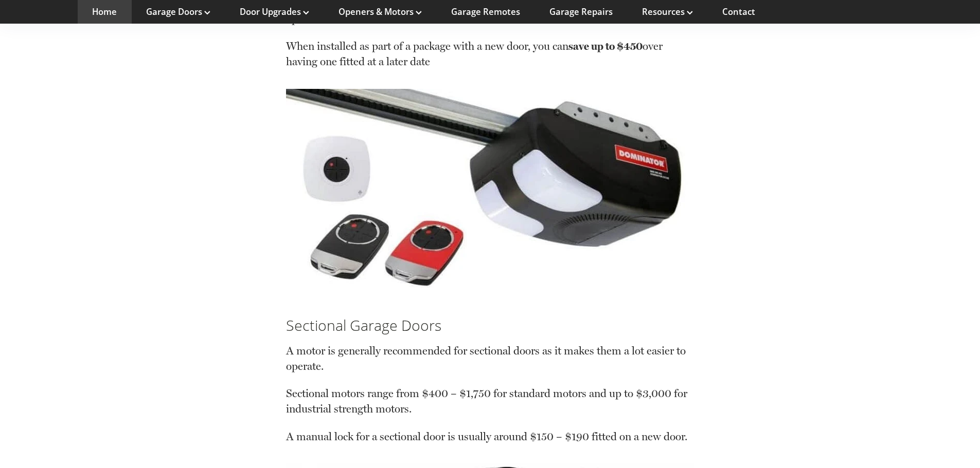
click at [98, 14] on link "Home" at bounding box center [104, 11] width 25 height 11
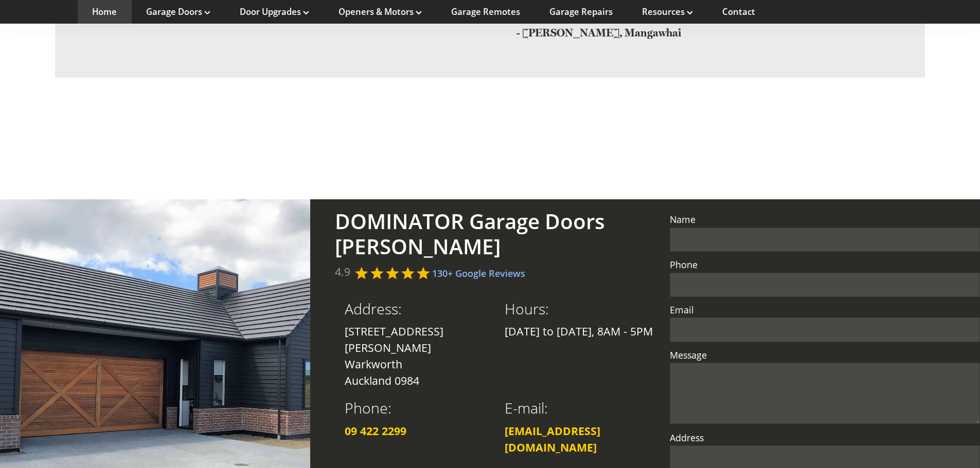
scroll to position [2364, 0]
